Goal: Task Accomplishment & Management: Use online tool/utility

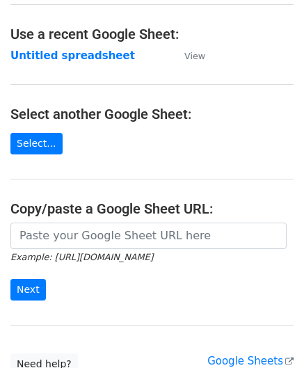
scroll to position [70, 0]
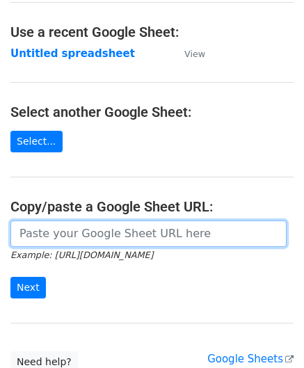
click at [57, 228] on input "url" at bounding box center [148, 234] width 276 height 26
paste input "https://docs.google.com/spreadsheets/d/1SFGF7laVz3hawhk58xy-m7Qv7bHS3qqHppN91_o…"
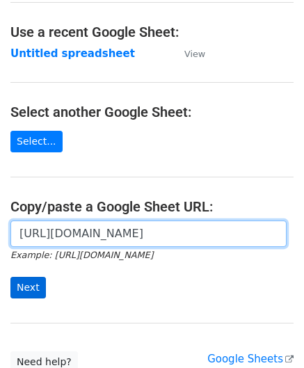
type input "https://docs.google.com/spreadsheets/d/1SFGF7laVz3hawhk58xy-m7Qv7bHS3qqHppN91_o…"
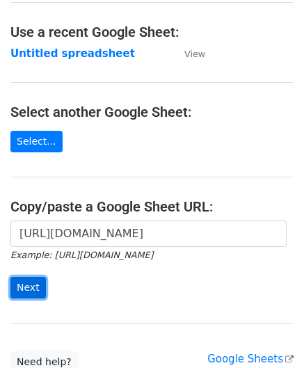
click at [25, 278] on input "Next" at bounding box center [28, 288] width 36 height 22
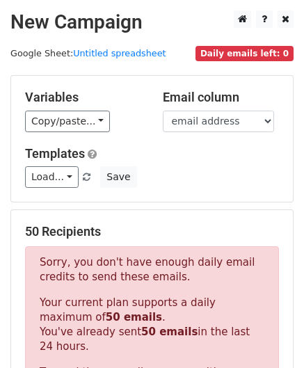
scroll to position [470, 0]
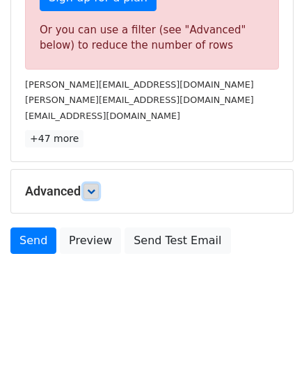
click at [92, 184] on link at bounding box center [91, 191] width 15 height 15
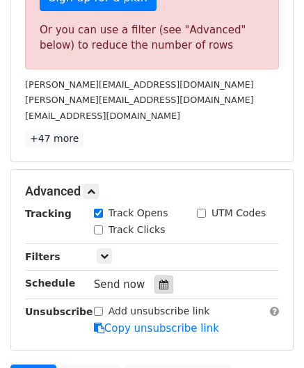
click at [161, 281] on icon at bounding box center [163, 285] width 9 height 10
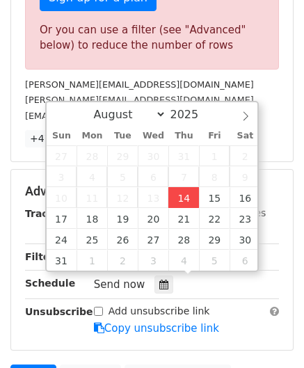
type input "[DATE] 12:00"
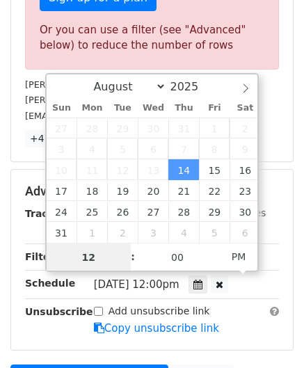
paste input "8"
type input "8"
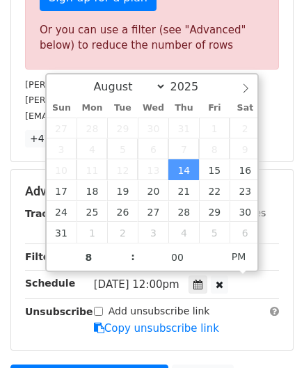
type input "[DATE] 20:00"
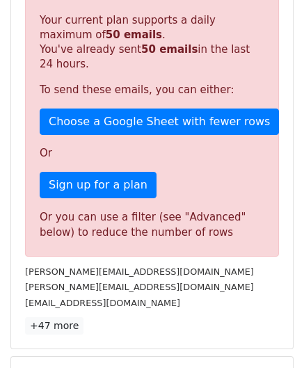
scroll to position [535, 0]
